Goal: Information Seeking & Learning: Compare options

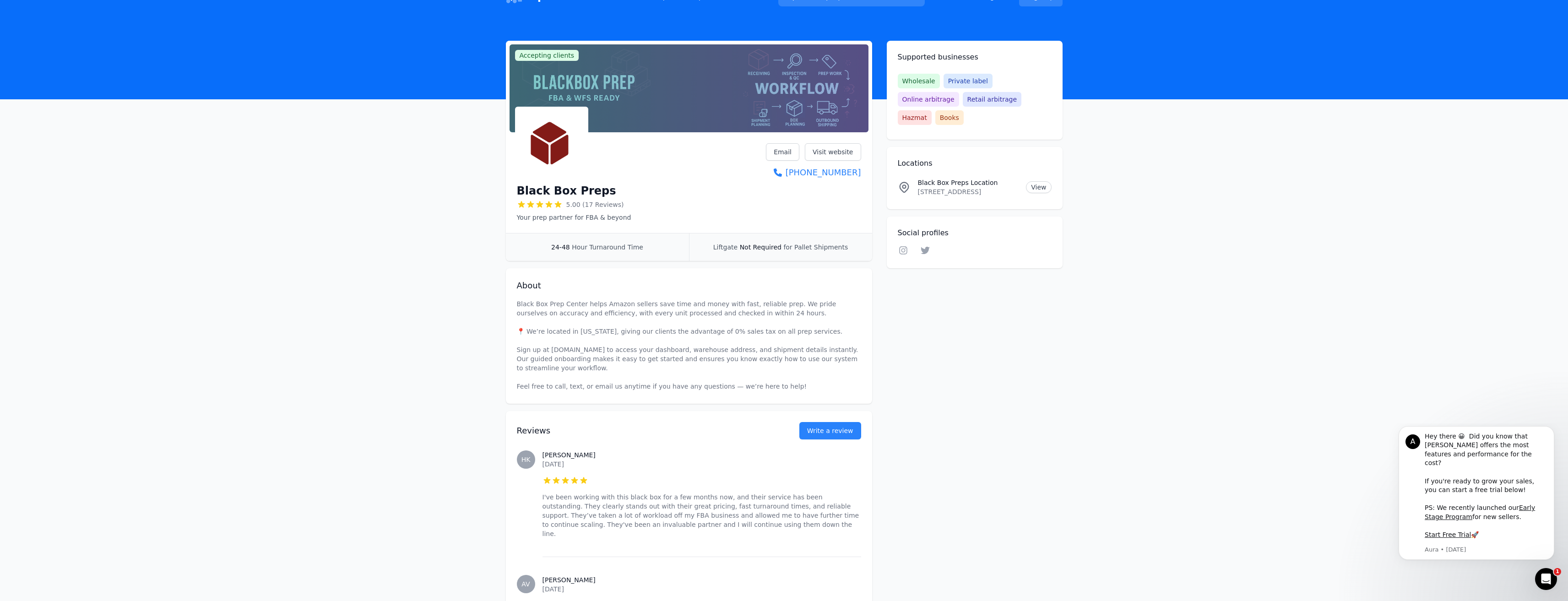
scroll to position [4, 0]
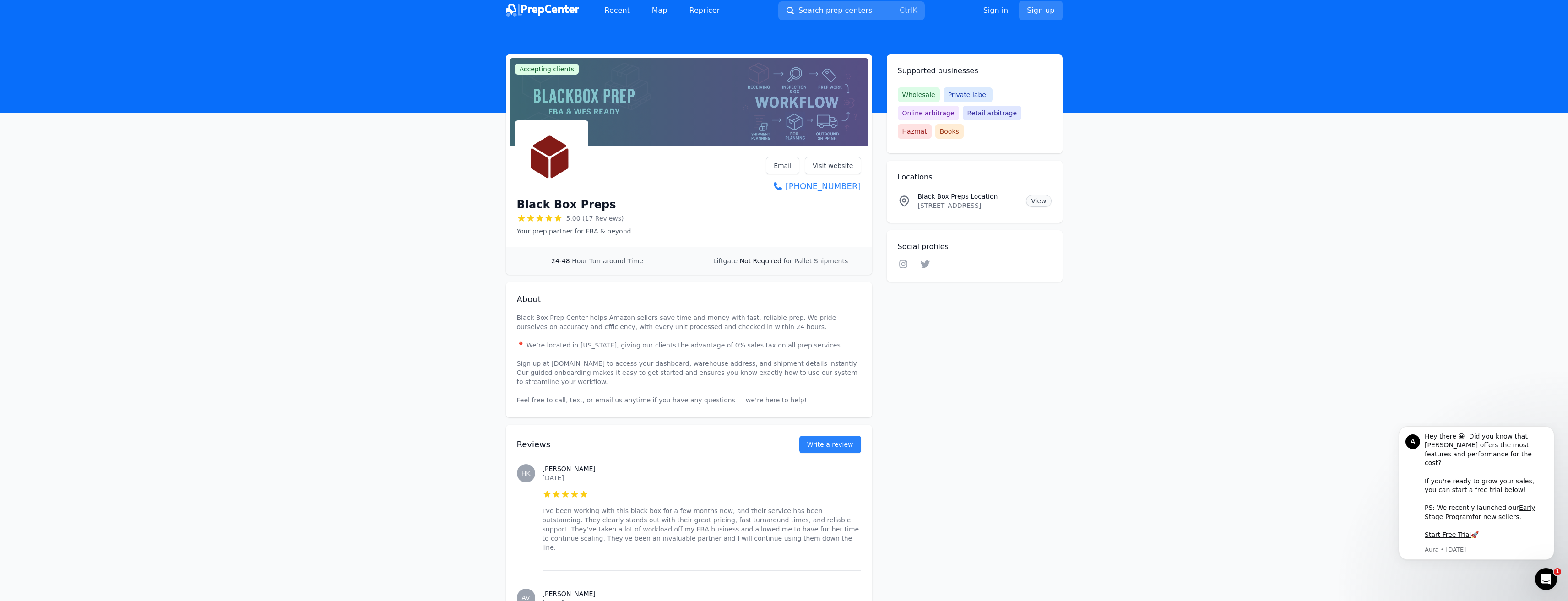
click at [1034, 195] on link "View" at bounding box center [1038, 201] width 25 height 12
click at [825, 169] on link "Visit website" at bounding box center [833, 166] width 56 height 17
drag, startPoint x: 1240, startPoint y: 172, endPoint x: 1183, endPoint y: 178, distance: 57.3
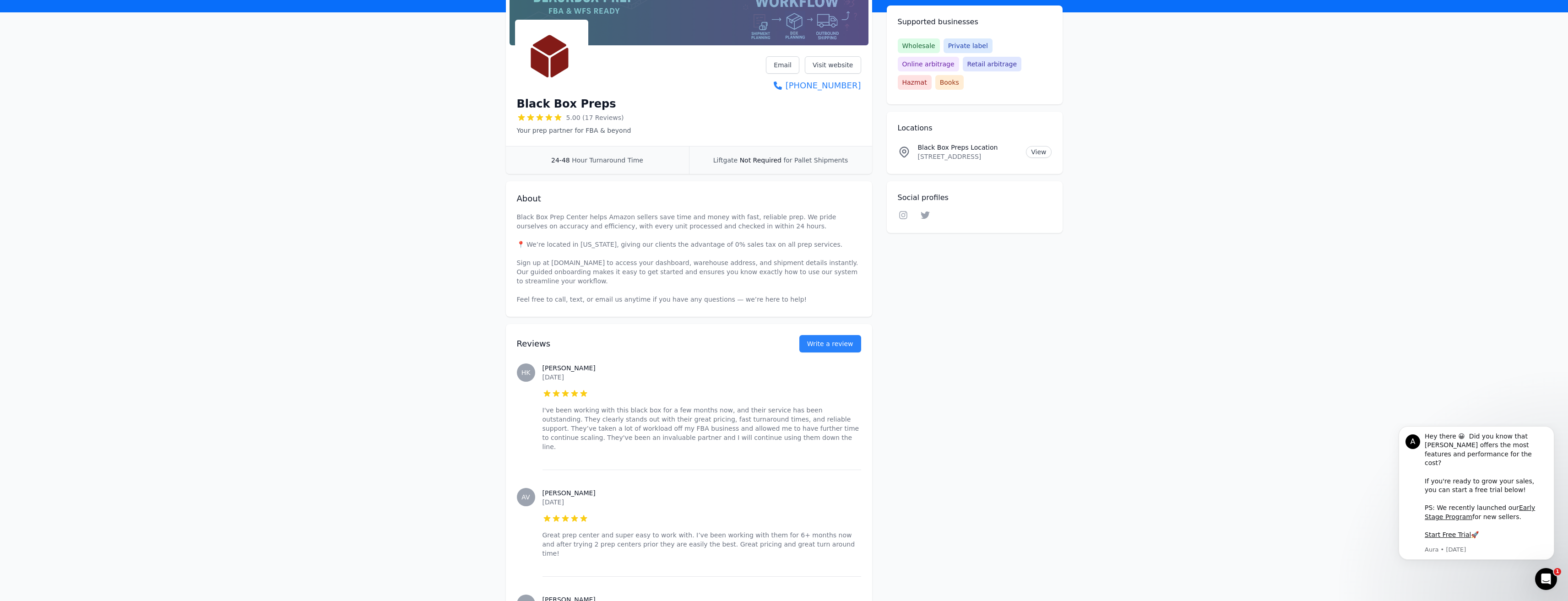
scroll to position [233, 0]
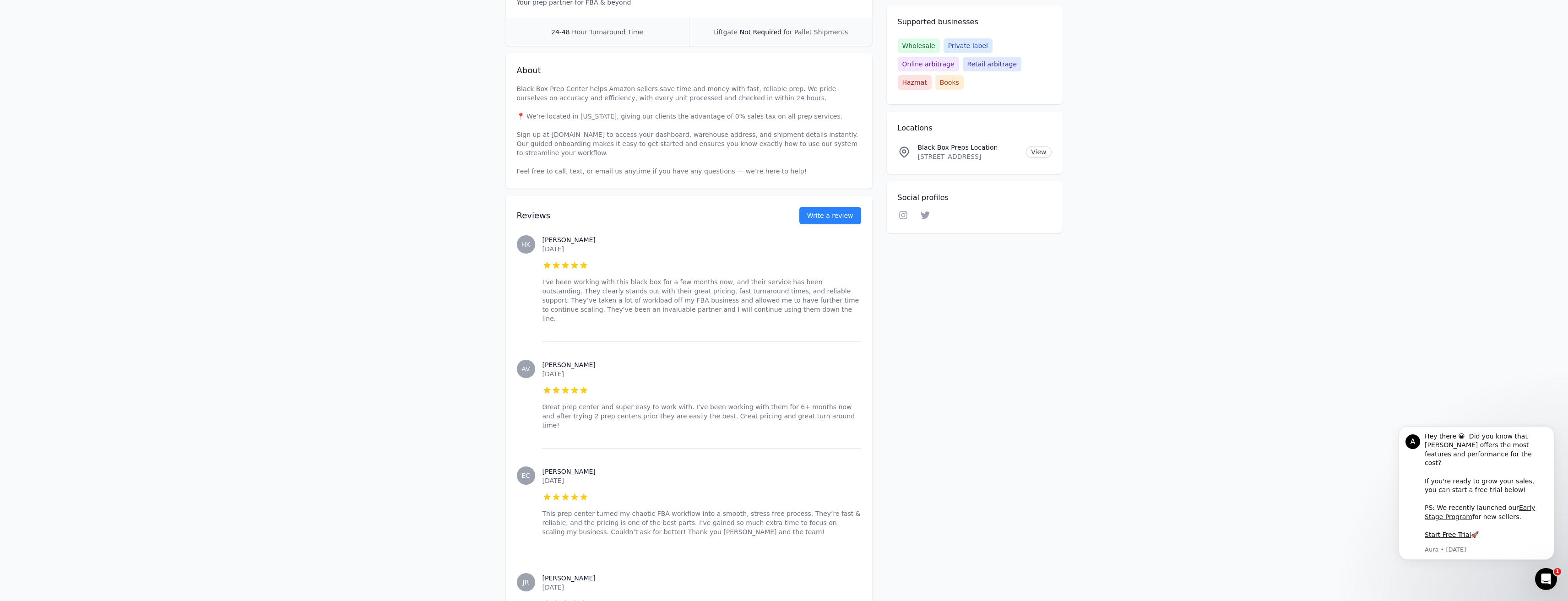
drag, startPoint x: 403, startPoint y: 248, endPoint x: 221, endPoint y: 242, distance: 182.1
drag, startPoint x: 223, startPoint y: 251, endPoint x: 318, endPoint y: 160, distance: 131.6
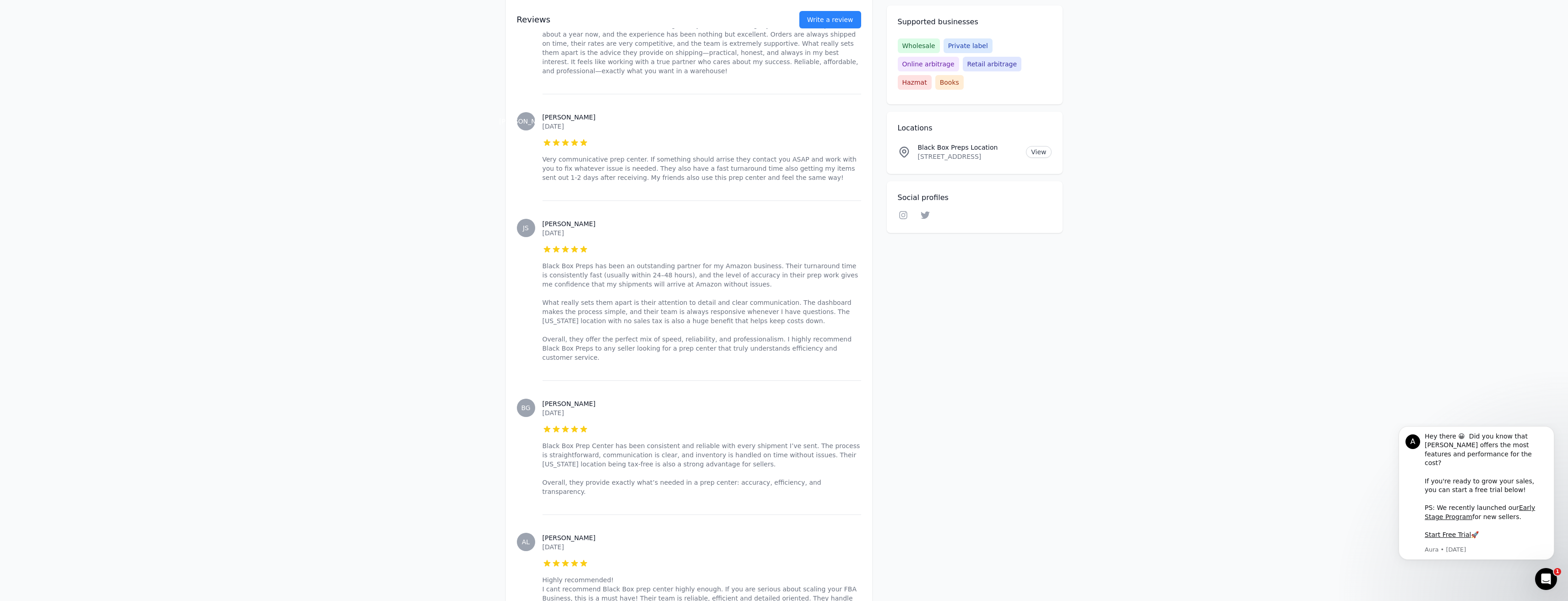
scroll to position [1790, 0]
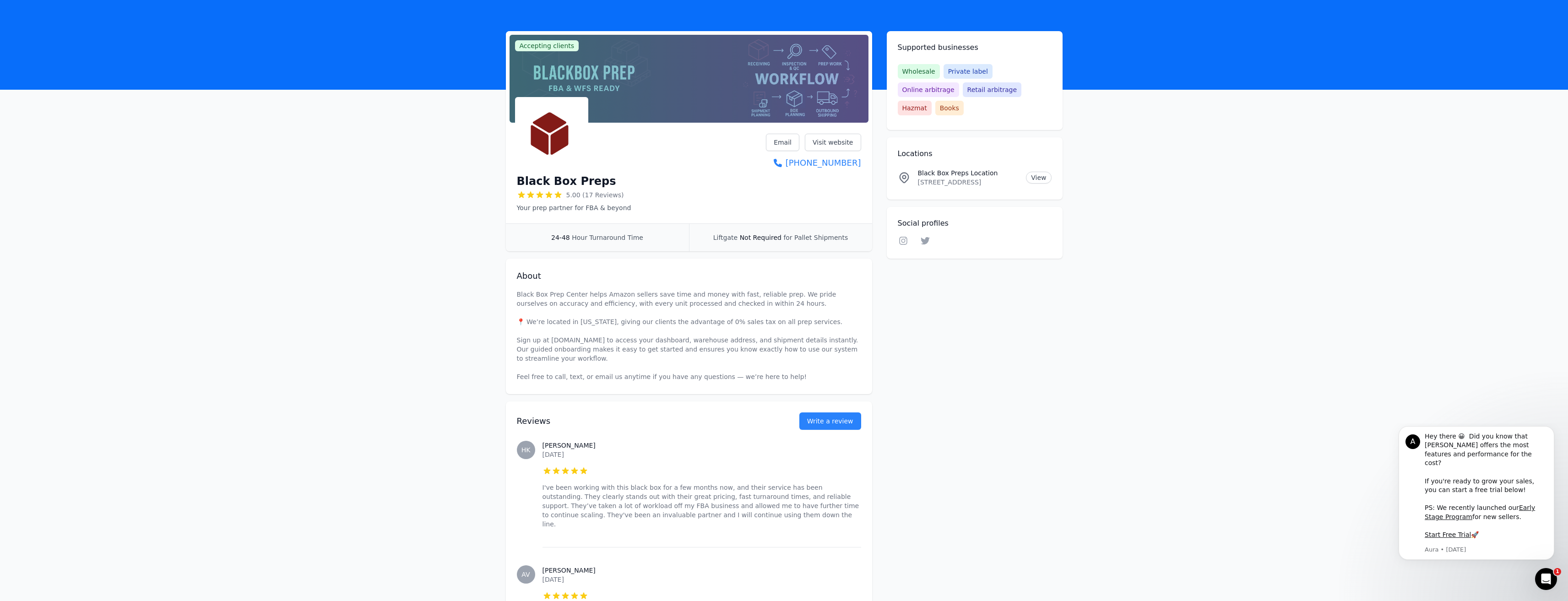
scroll to position [0, 0]
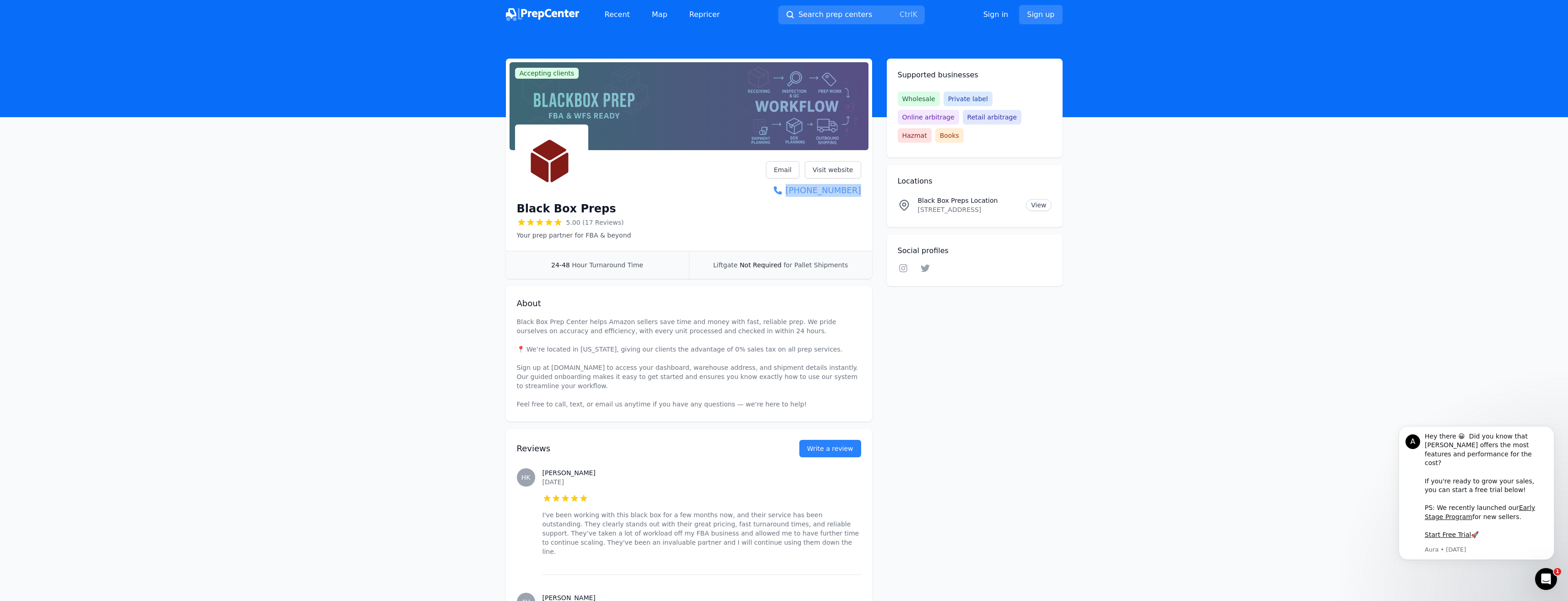
drag, startPoint x: 867, startPoint y: 188, endPoint x: 859, endPoint y: 194, distance: 10.0
click at [859, 194] on div "Black Box Preps 5.00 (17 Reviews) Your prep partner for FBA & beyond Email Visi…" at bounding box center [688, 202] width 366 height 97
drag, startPoint x: 606, startPoint y: 209, endPoint x: 519, endPoint y: 212, distance: 87.1
click at [519, 212] on div "Black Box Preps" at bounding box center [573, 208] width 114 height 15
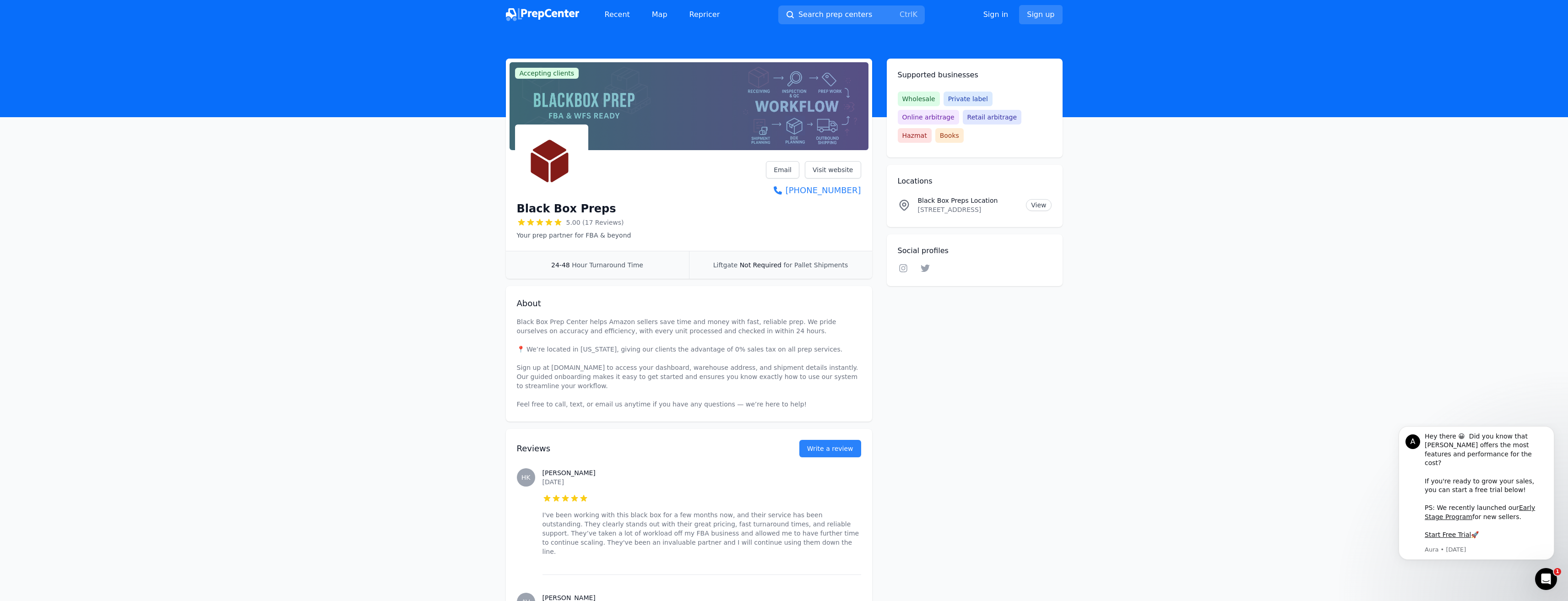
drag, startPoint x: 1189, startPoint y: 289, endPoint x: 1058, endPoint y: 275, distance: 131.7
click at [823, 169] on link "Visit website" at bounding box center [833, 170] width 56 height 17
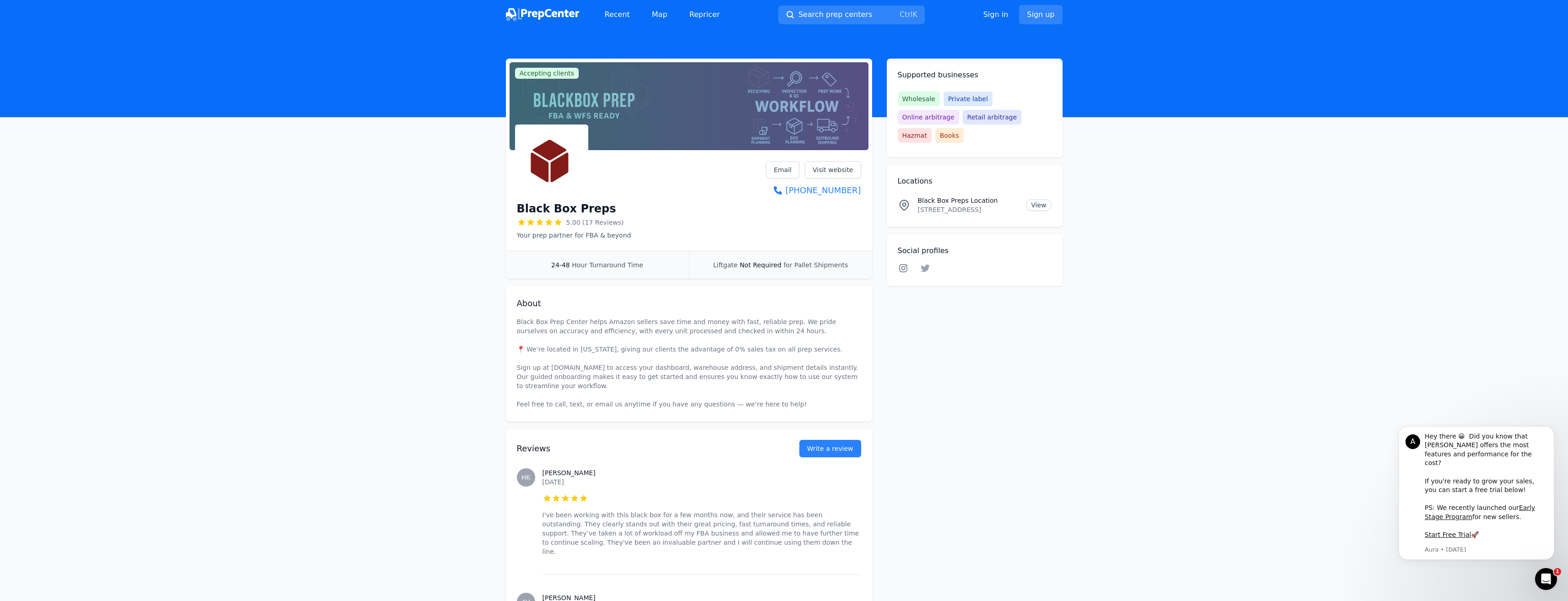
click at [902, 264] on icon at bounding box center [903, 268] width 11 height 9
click at [924, 265] on icon at bounding box center [925, 268] width 9 height 7
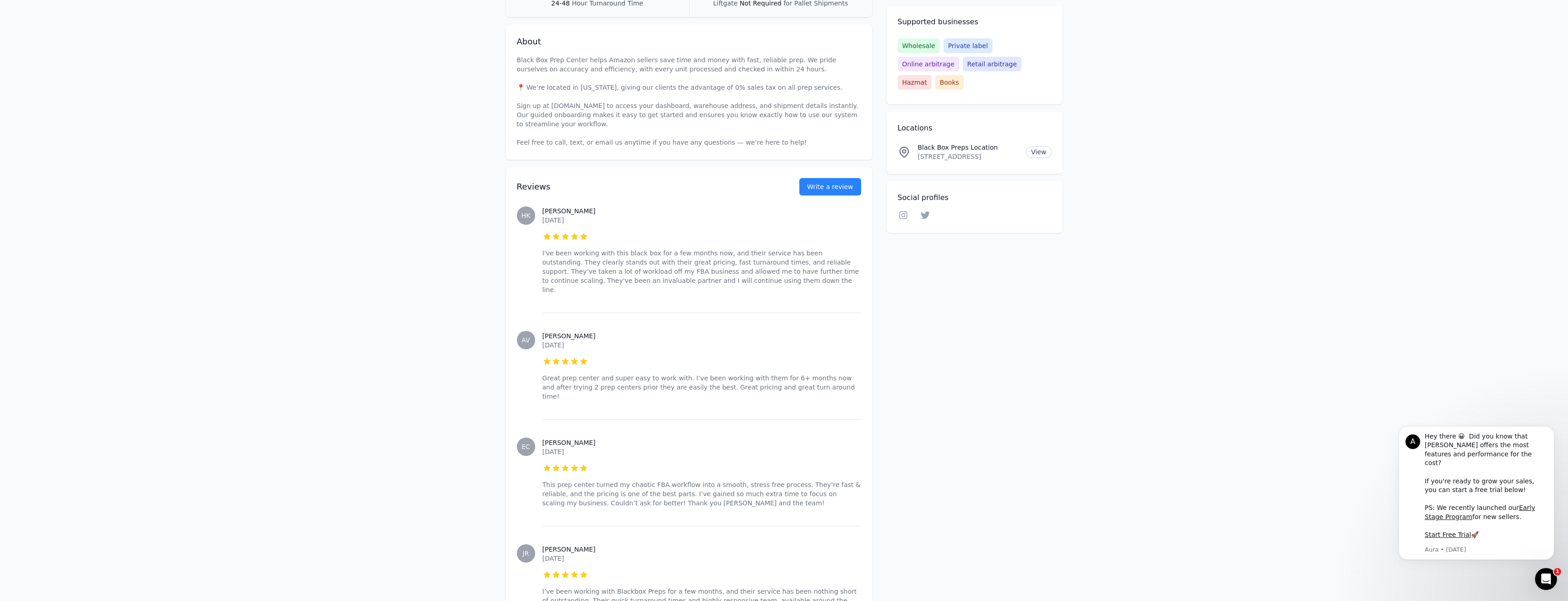
scroll to position [275, 0]
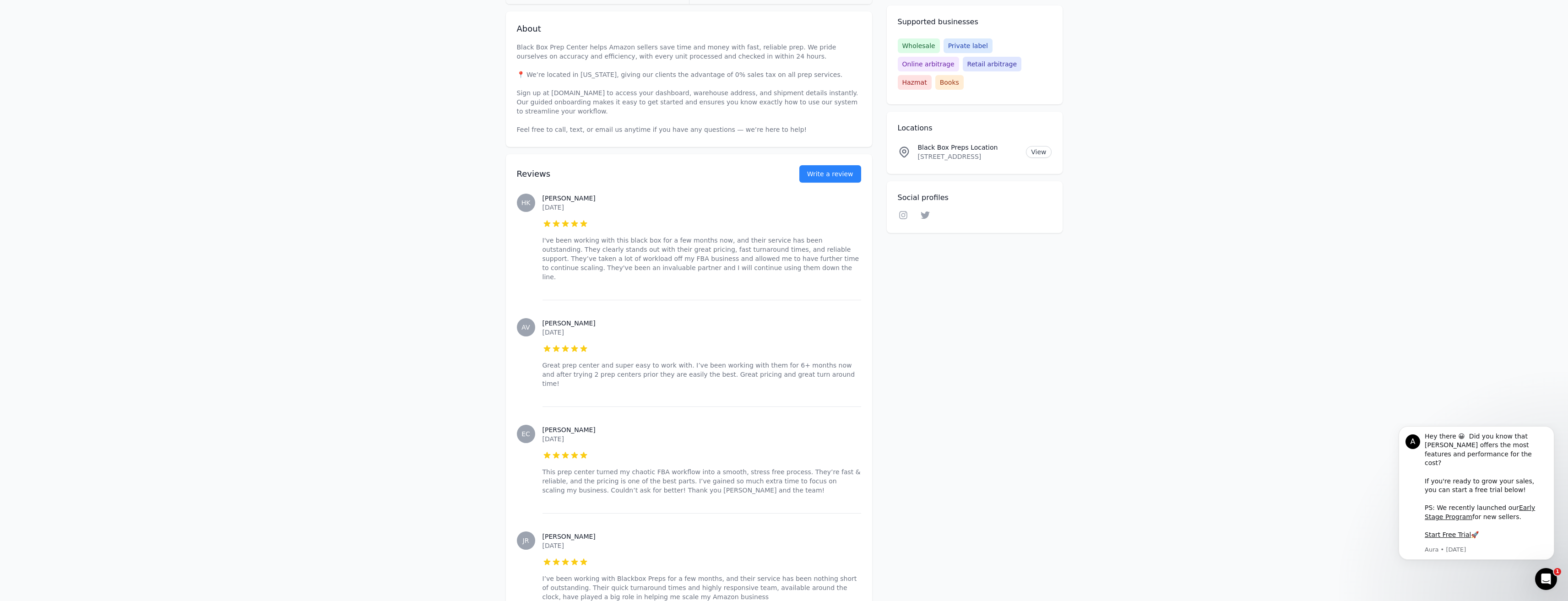
click at [520, 204] on span "HK" at bounding box center [526, 203] width 18 height 18
click at [524, 202] on span "HK" at bounding box center [526, 202] width 9 height 6
click at [556, 196] on h3 "[PERSON_NAME]" at bounding box center [701, 198] width 318 height 9
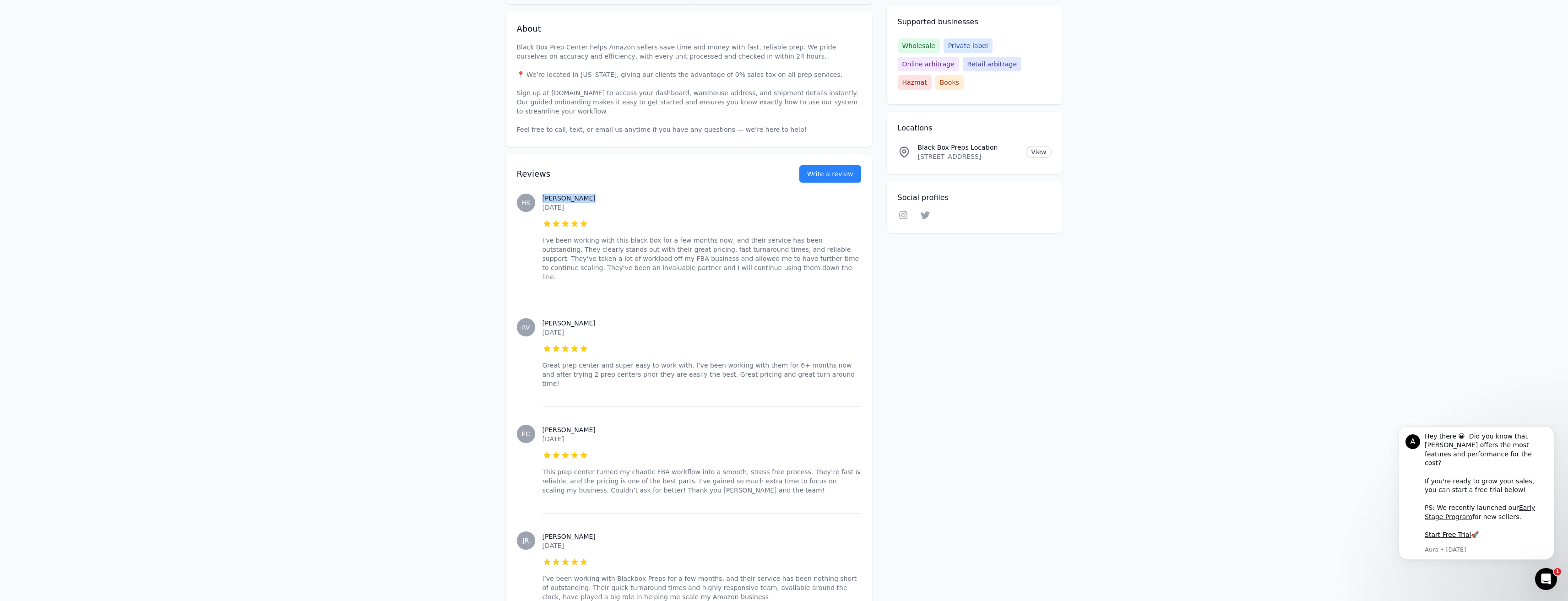
click at [589, 195] on h3 "[PERSON_NAME]" at bounding box center [701, 198] width 318 height 9
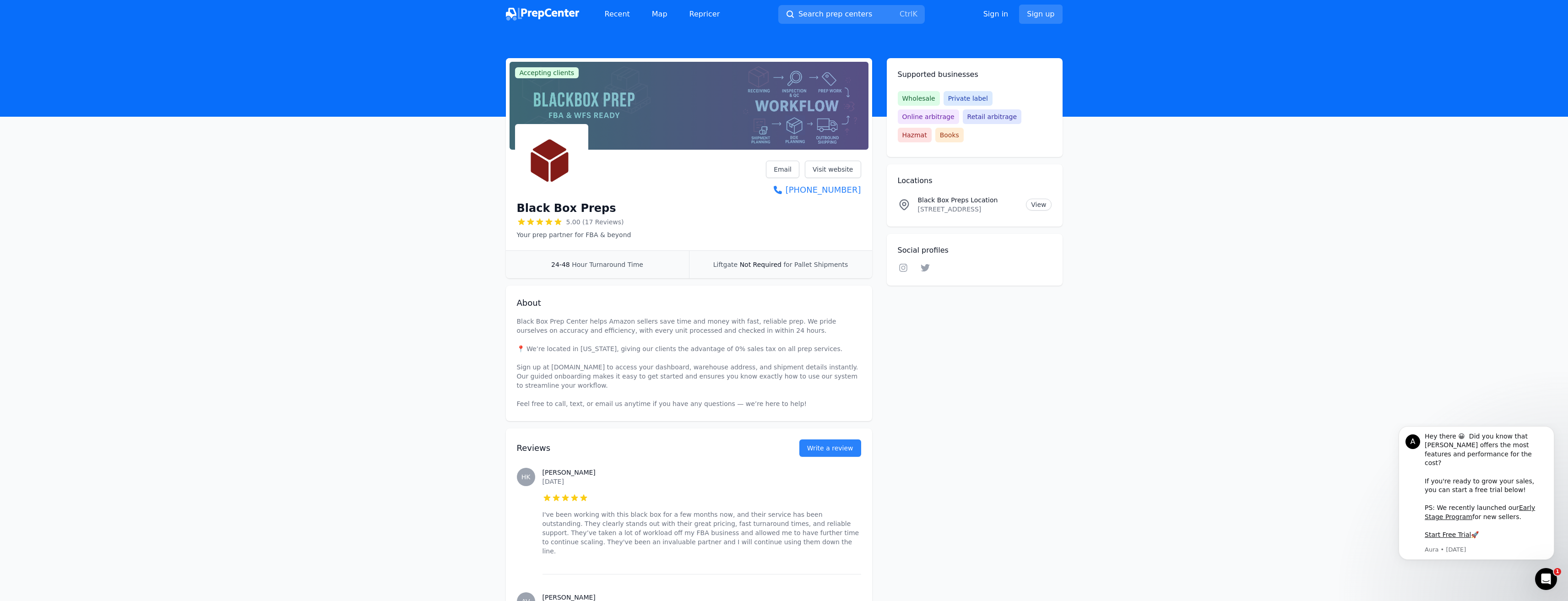
scroll to position [0, 0]
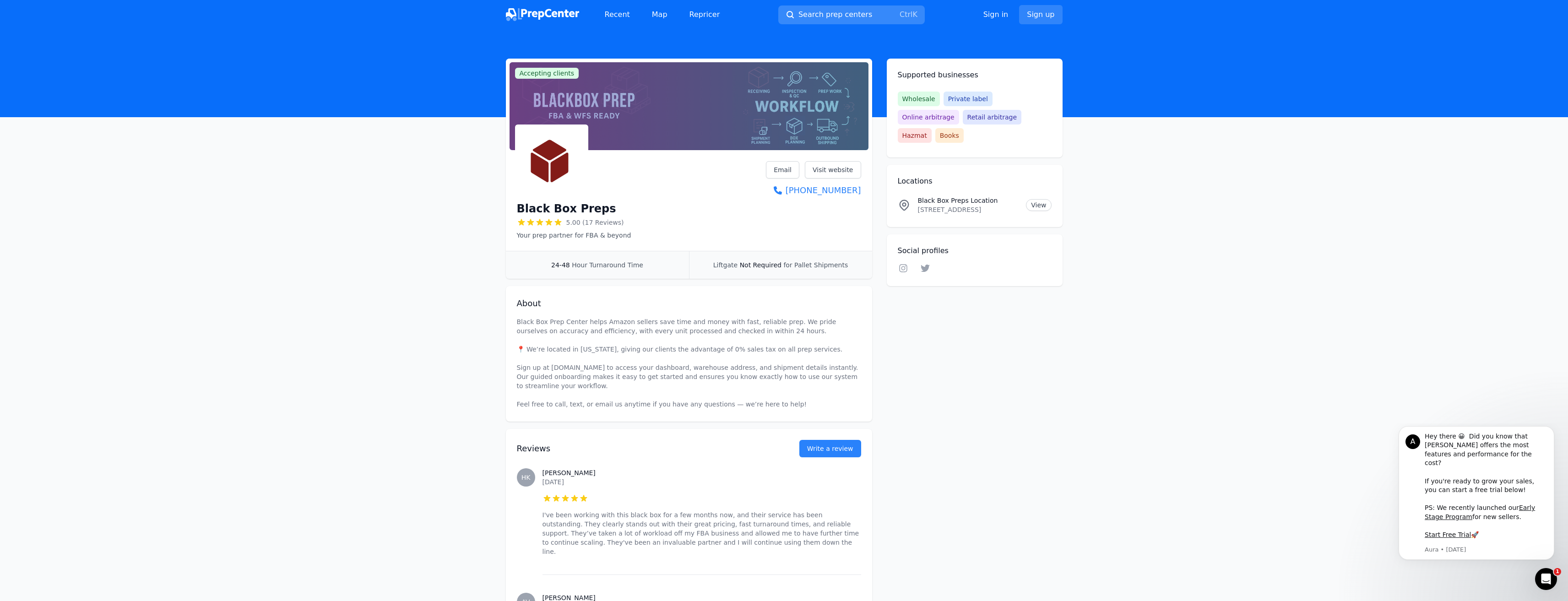
click at [834, 16] on span "Search prep centers" at bounding box center [835, 15] width 74 height 11
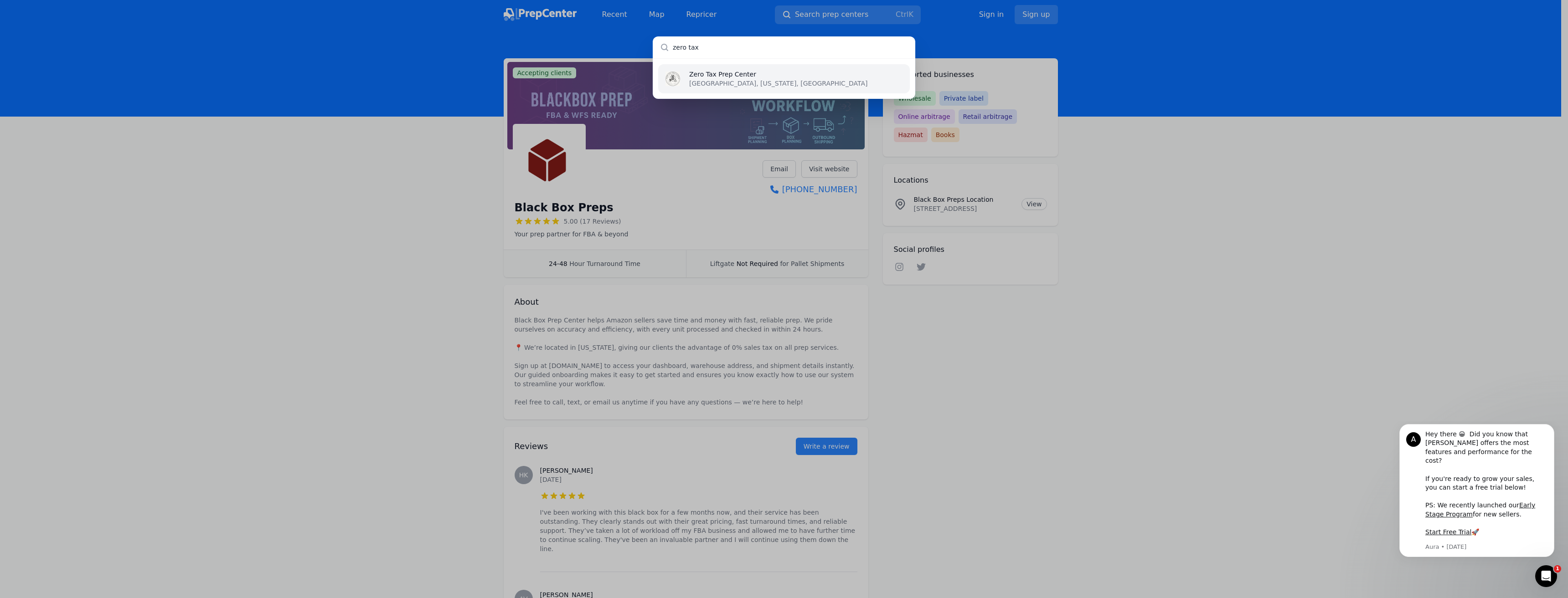
type input "zero tax"
click at [709, 75] on p "Zero Tax Prep Center" at bounding box center [778, 74] width 178 height 9
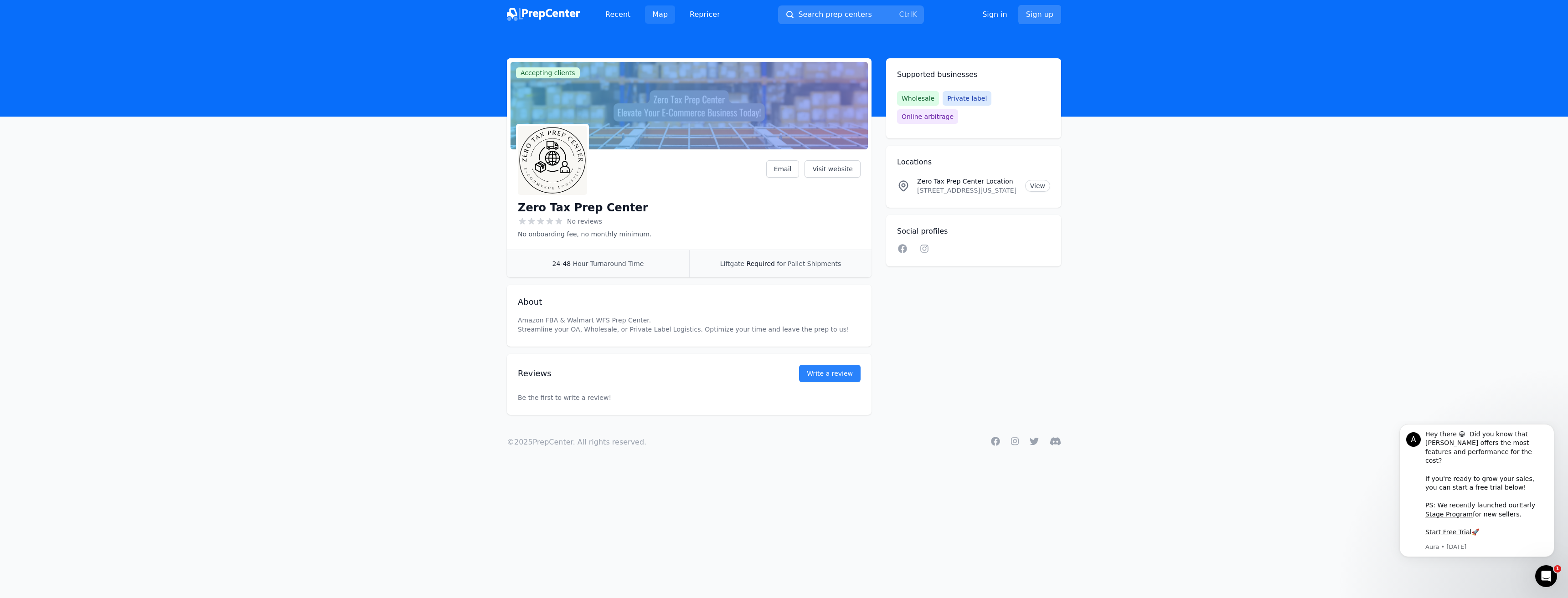
click at [659, 13] on link "Map" at bounding box center [660, 15] width 30 height 18
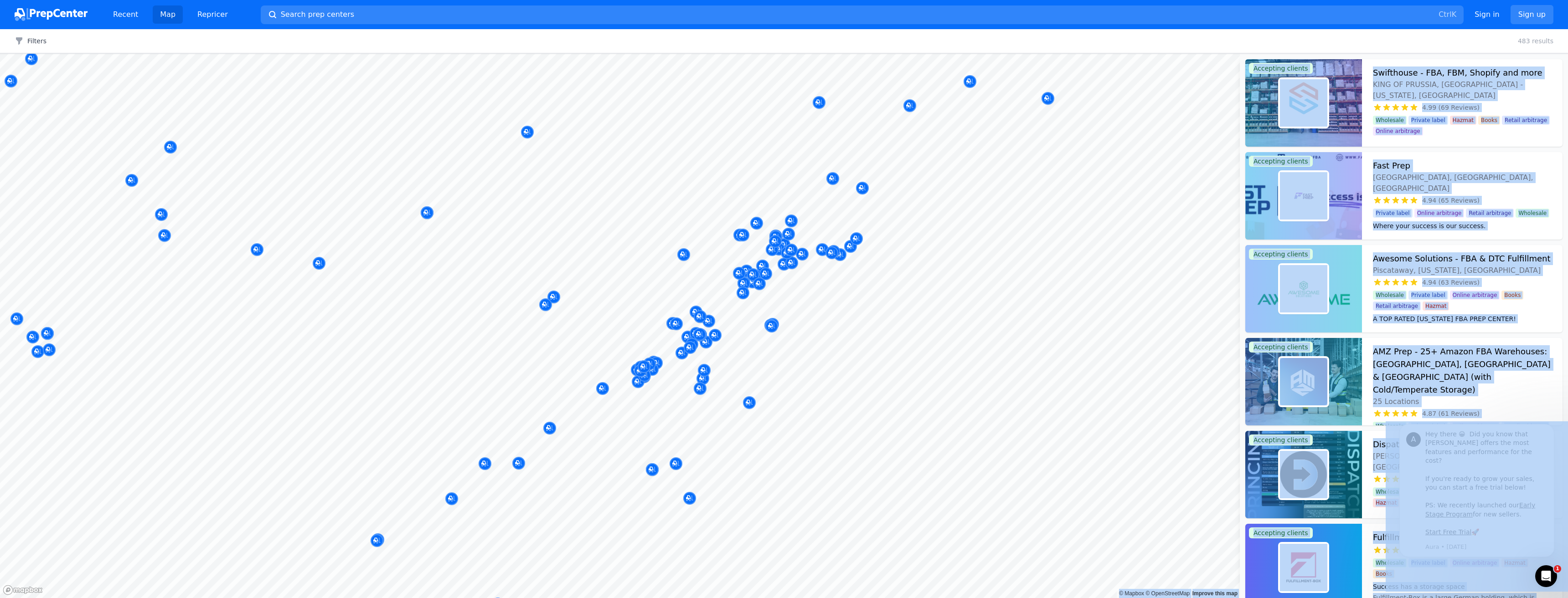
click at [611, 329] on body "Recent Map Repricer Search prep centers Ctrl K Open main menu Sign in Sign up F…" at bounding box center [784, 299] width 1568 height 598
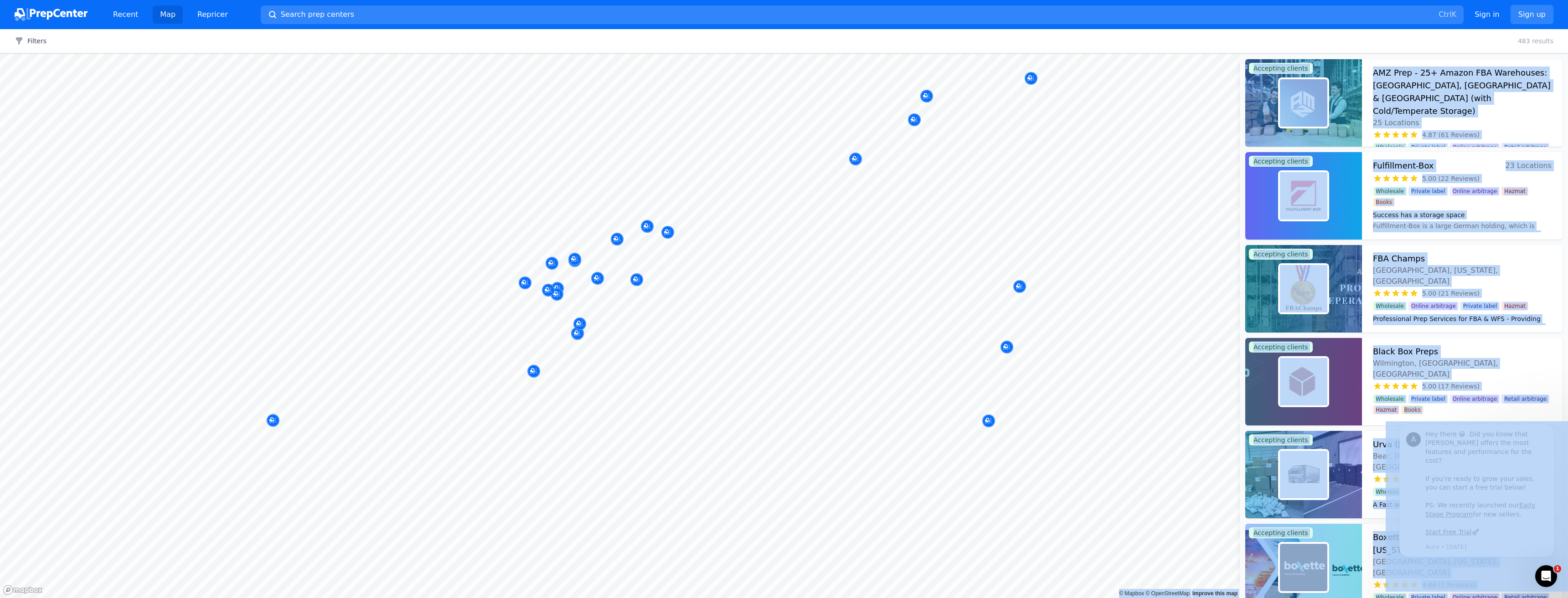
click at [743, 363] on div at bounding box center [704, 360] width 175 height 7
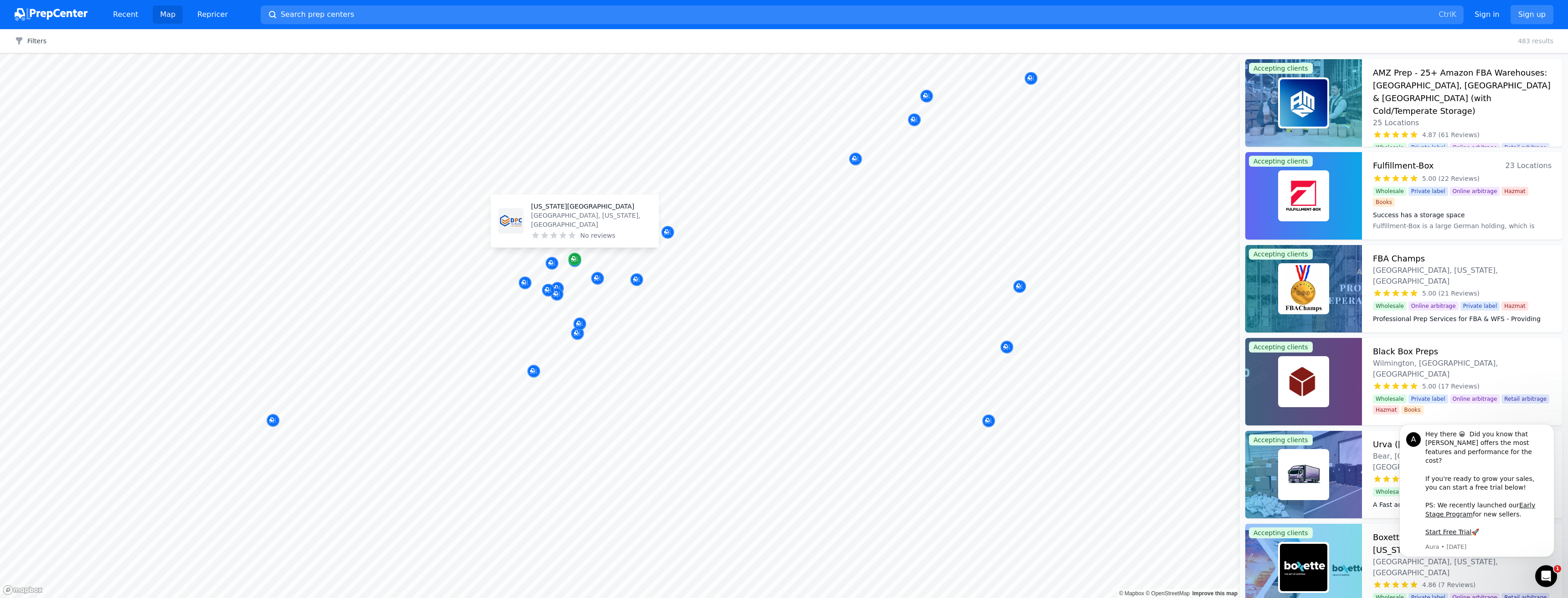
click at [576, 264] on div "Map marker" at bounding box center [575, 259] width 13 height 13
click at [573, 263] on icon "Map marker" at bounding box center [575, 259] width 7 height 9
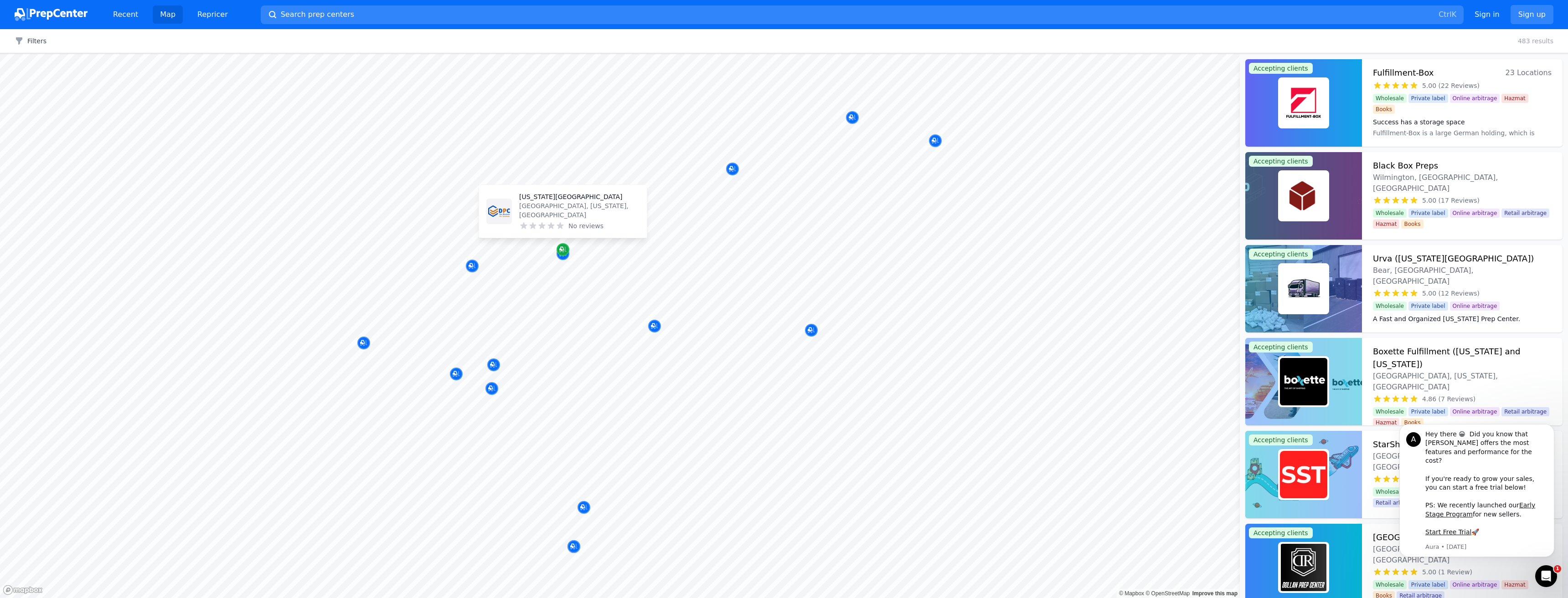
click at [561, 251] on icon "Map marker" at bounding box center [563, 249] width 7 height 9
click at [564, 246] on div "Prep Center Tax Free Newark, Delaware, US 5.00 (1 Review)" at bounding box center [563, 217] width 175 height 62
click at [567, 248] on div "Map marker" at bounding box center [562, 249] width 13 height 13
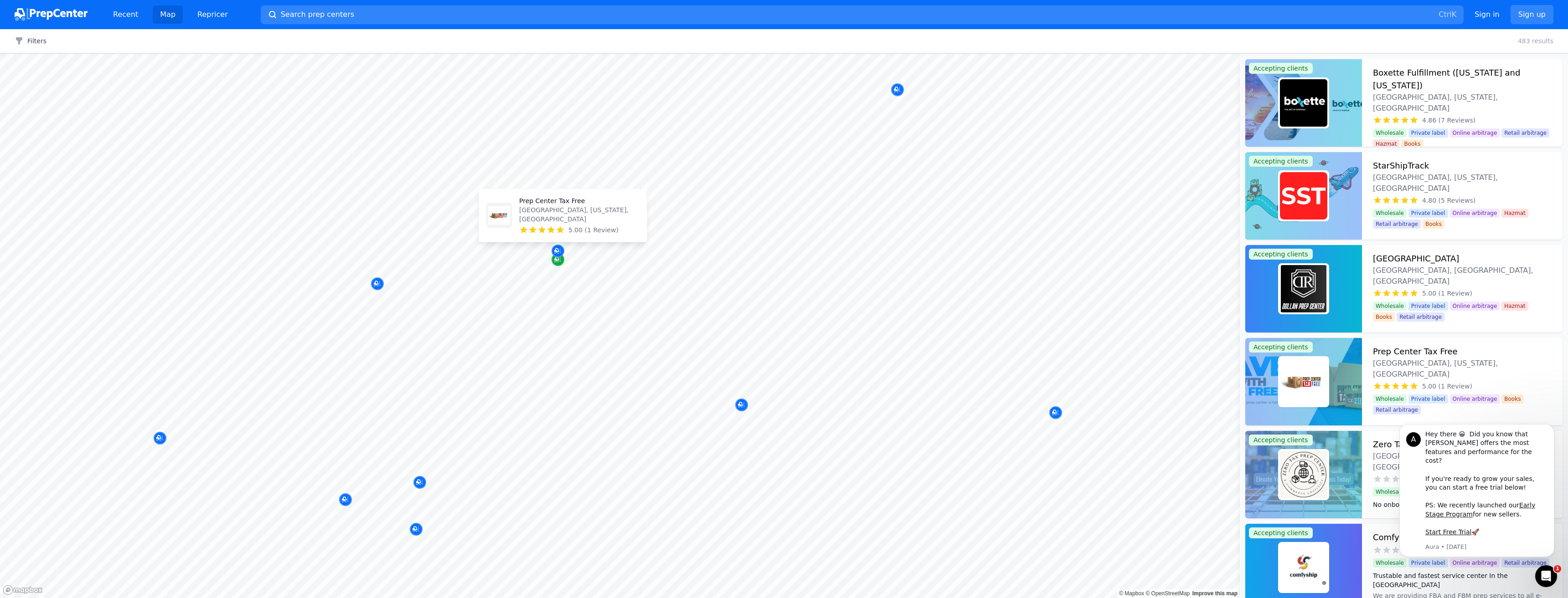
click at [556, 259] on icon "Map marker" at bounding box center [558, 259] width 7 height 9
click at [900, 90] on icon "Map marker" at bounding box center [897, 89] width 7 height 9
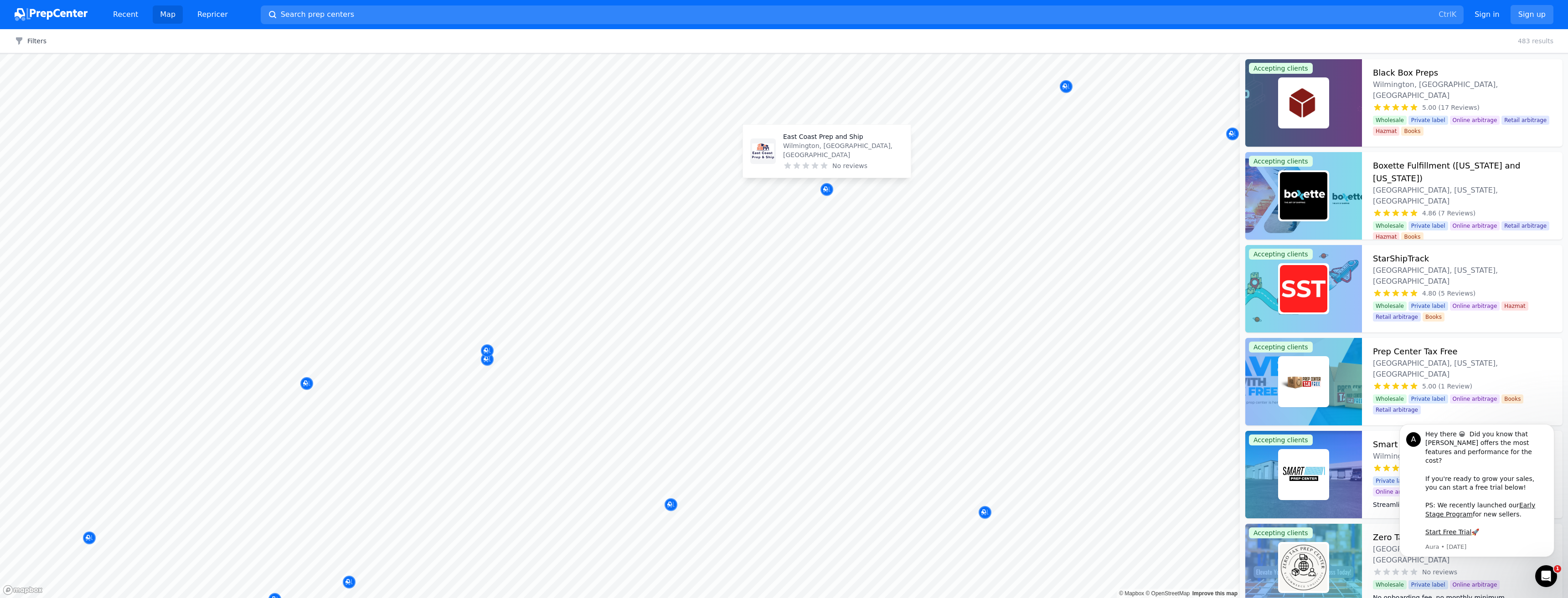
click at [827, 141] on p "East Coast Prep and Ship" at bounding box center [844, 136] width 121 height 9
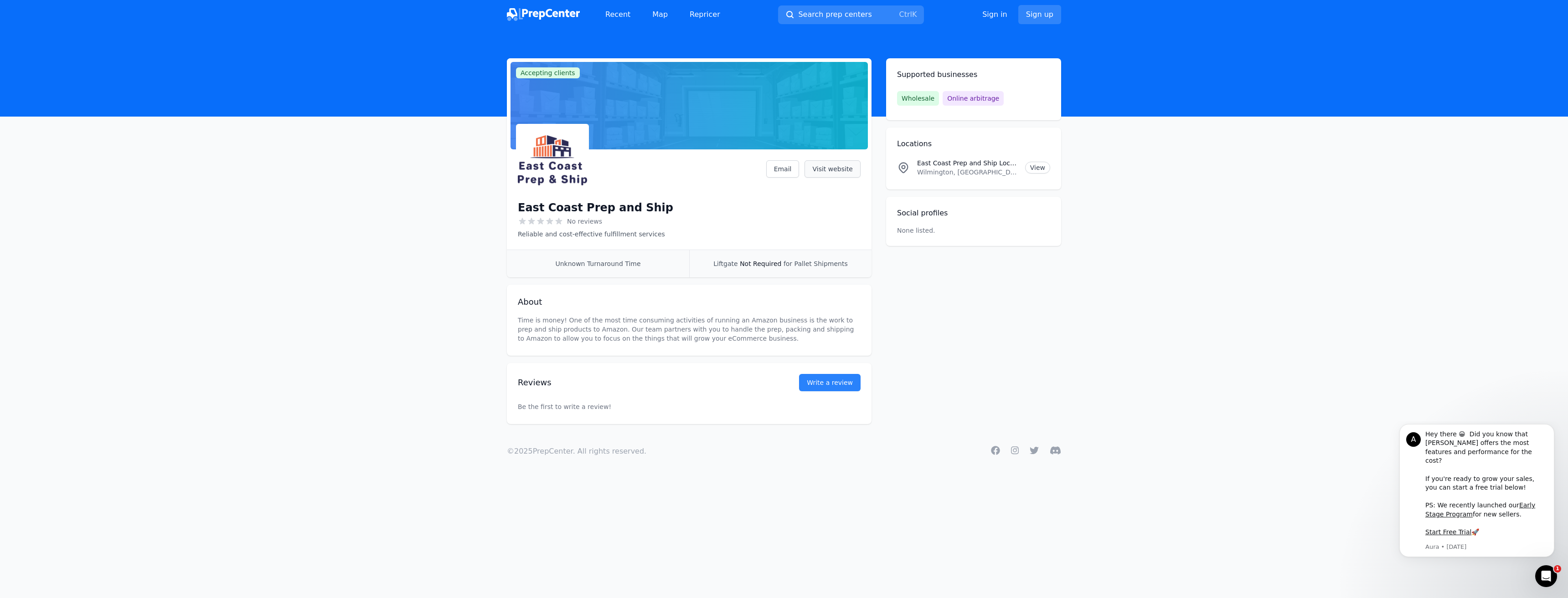
click at [827, 173] on link "Visit website" at bounding box center [833, 169] width 56 height 17
click at [1342, 181] on main "Accepting clients Claim business East Coast Prep and Ship No reviews Reliable a…" at bounding box center [784, 241] width 1568 height 366
